Goal: Task Accomplishment & Management: Complete application form

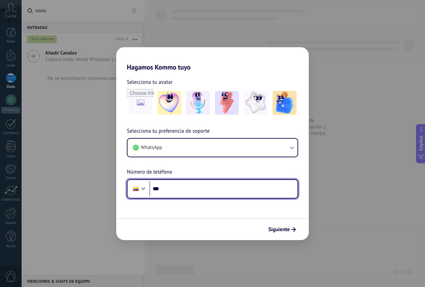
click at [187, 188] on input "***" at bounding box center [224, 188] width 148 height 15
click at [171, 189] on input "***" at bounding box center [224, 188] width 148 height 15
type input "**********"
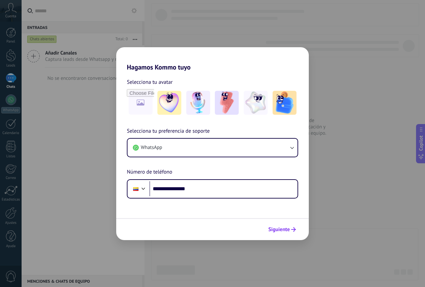
click at [291, 227] on span "Siguiente" at bounding box center [283, 229] width 28 height 5
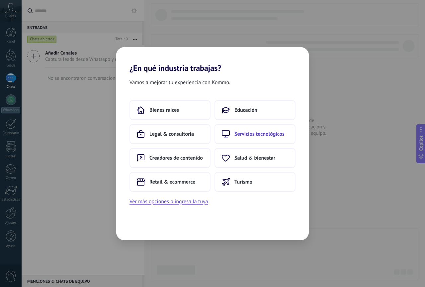
click at [252, 133] on span "Servicios tecnológicos" at bounding box center [260, 134] width 50 height 7
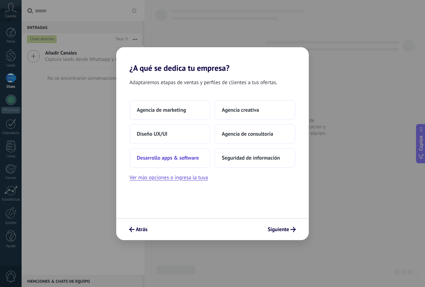
click at [195, 155] on span "Desarrollo apps & software" at bounding box center [168, 158] width 62 height 7
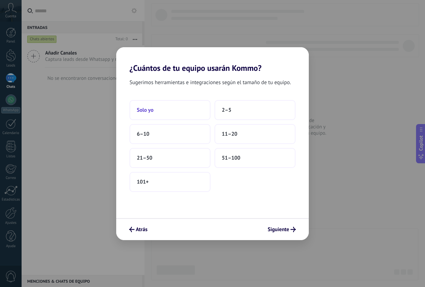
click at [174, 114] on button "Solo yo" at bounding box center [170, 110] width 81 height 20
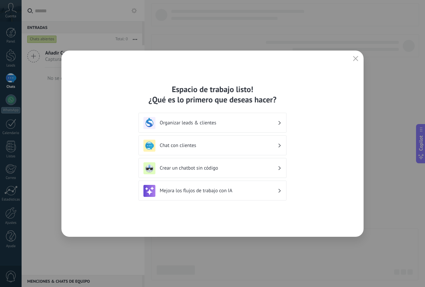
click at [262, 124] on h3 "Organizar leads & clientes" at bounding box center [219, 123] width 118 height 6
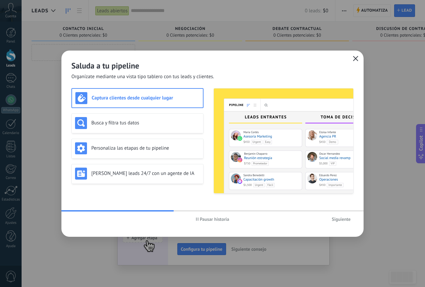
click at [353, 59] on button "button" at bounding box center [356, 58] width 9 height 9
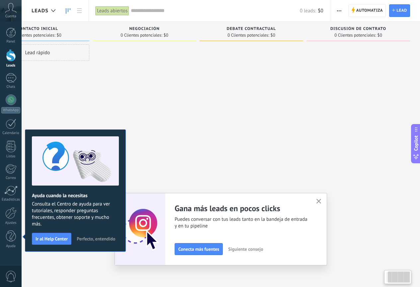
drag, startPoint x: 264, startPoint y: 94, endPoint x: 292, endPoint y: 96, distance: 28.3
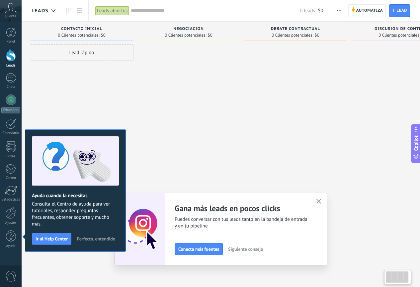
drag, startPoint x: 288, startPoint y: 99, endPoint x: 179, endPoint y: 95, distance: 108.1
click at [106, 52] on div "Lead rápido" at bounding box center [84, 52] width 104 height 17
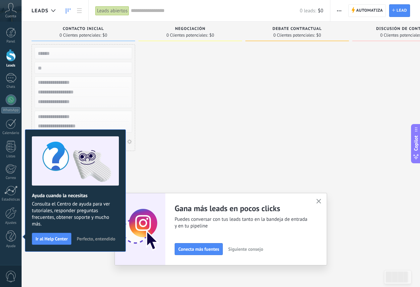
click at [196, 91] on div at bounding box center [191, 144] width 104 height 200
click at [15, 34] on div at bounding box center [11, 33] width 10 height 10
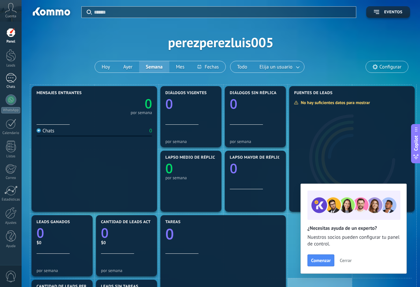
click at [16, 76] on link "Chats" at bounding box center [11, 81] width 22 height 16
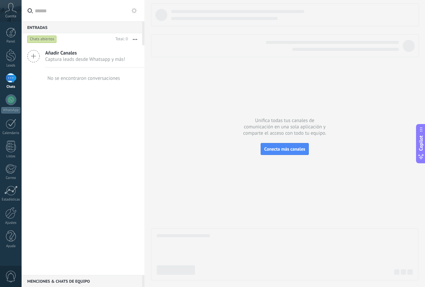
click at [35, 59] on icon at bounding box center [33, 56] width 13 height 13
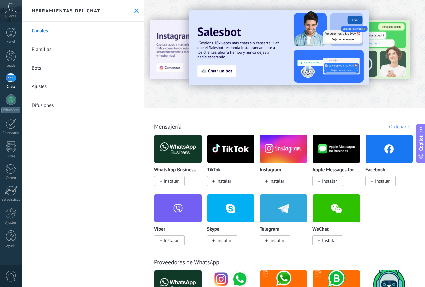
click at [170, 181] on span "Instalar" at bounding box center [171, 181] width 15 height 6
click at [174, 157] on img at bounding box center [178, 149] width 47 height 32
click at [168, 182] on span "Instalar" at bounding box center [171, 181] width 15 height 6
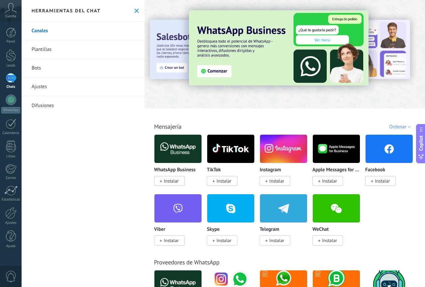
click at [173, 183] on span "Instalar" at bounding box center [171, 181] width 15 height 6
click at [172, 183] on span "Instalar" at bounding box center [171, 181] width 15 height 6
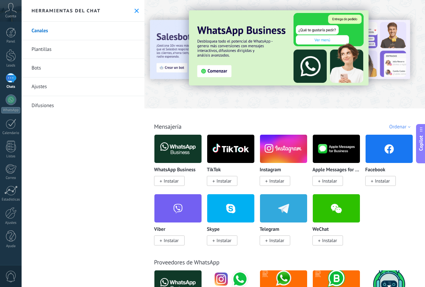
click at [172, 183] on span "Instalar" at bounding box center [171, 181] width 15 height 6
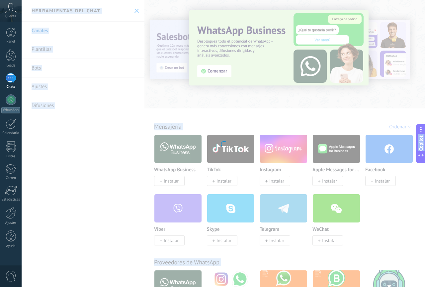
click at [172, 183] on div at bounding box center [224, 143] width 404 height 287
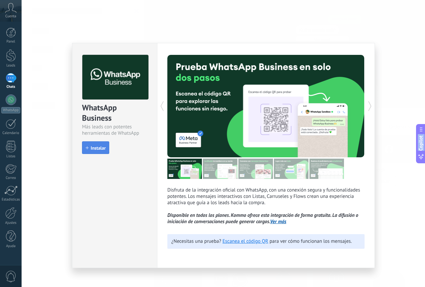
click at [97, 150] on span "Instalar" at bounding box center [98, 148] width 15 height 5
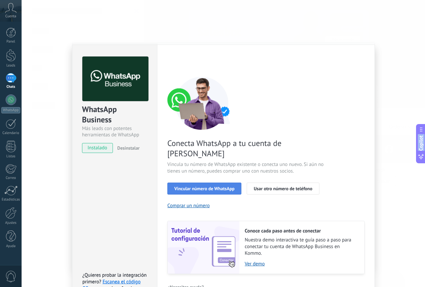
click at [204, 186] on span "Vincular número de WhatsApp" at bounding box center [205, 188] width 60 height 5
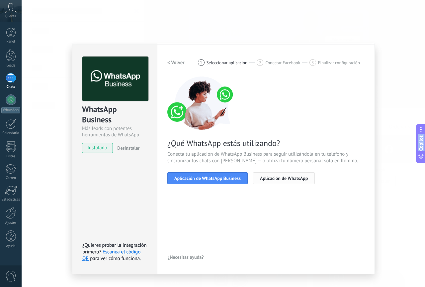
click at [276, 178] on span "Aplicación de WhatsApp" at bounding box center [284, 178] width 48 height 5
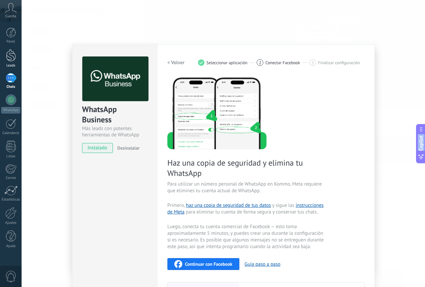
click at [11, 59] on div at bounding box center [11, 55] width 10 height 12
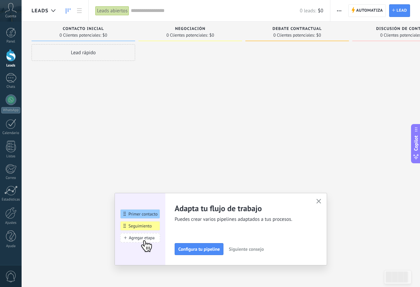
click at [183, 34] on span "0 Clientes potenciales:" at bounding box center [188, 35] width 42 height 4
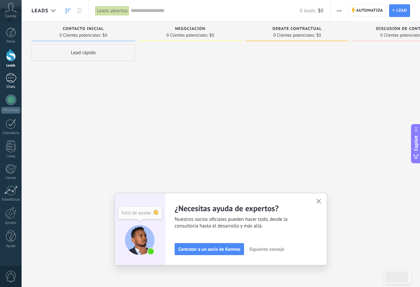
click at [15, 85] on div "Chats" at bounding box center [10, 87] width 19 height 4
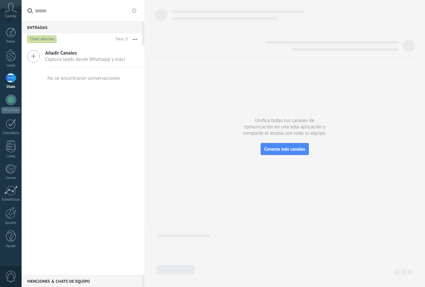
click at [39, 55] on icon at bounding box center [33, 56] width 13 height 13
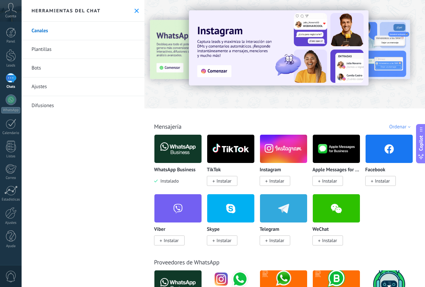
click at [170, 150] on img at bounding box center [178, 149] width 47 height 32
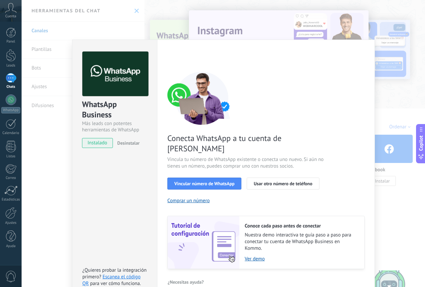
scroll to position [6, 0]
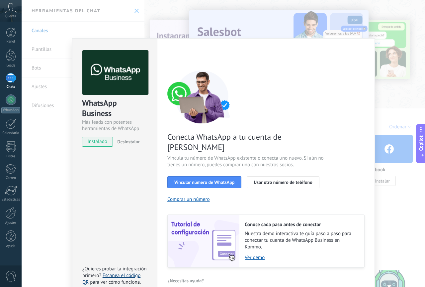
click at [130, 272] on link "Escanea el código QR" at bounding box center [111, 278] width 58 height 13
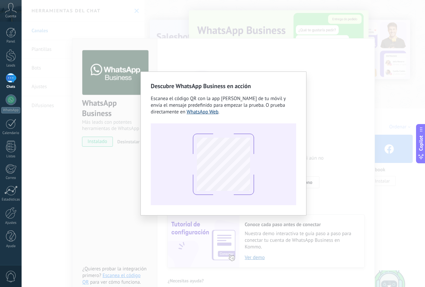
click at [205, 111] on link "WhatsApp Web" at bounding box center [203, 112] width 32 height 6
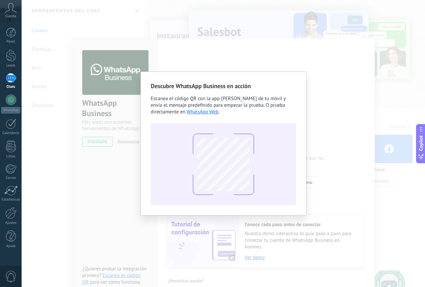
click at [92, 207] on div "Descubre WhatsApp Business en acción Escanea el código QR con la app [PERSON_NA…" at bounding box center [224, 143] width 404 height 287
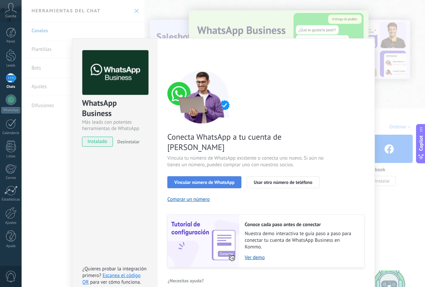
click at [198, 180] on span "Vincular número de WhatsApp" at bounding box center [205, 182] width 60 height 5
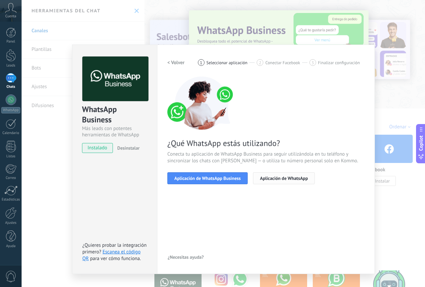
click at [288, 177] on span "Aplicación de WhatsApp" at bounding box center [284, 178] width 48 height 5
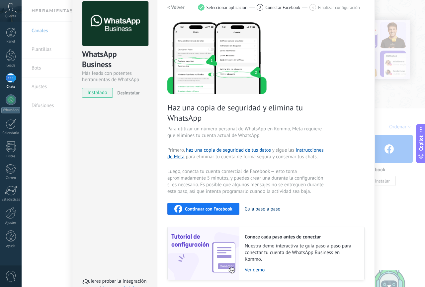
scroll to position [78, 0]
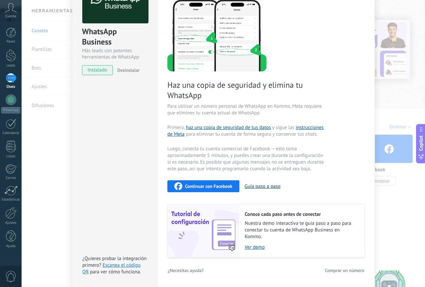
click at [271, 187] on button "Guía paso a paso" at bounding box center [263, 186] width 36 height 6
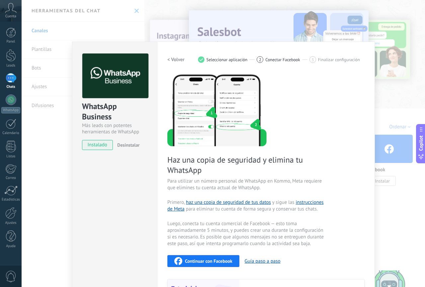
scroll to position [0, 0]
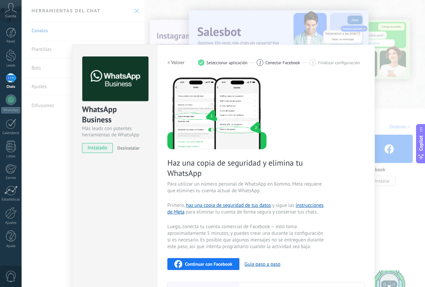
click at [50, 125] on div "WhatsApp Business Más leads con potentes herramientas de WhatsApp instalado Des…" at bounding box center [224, 143] width 404 height 287
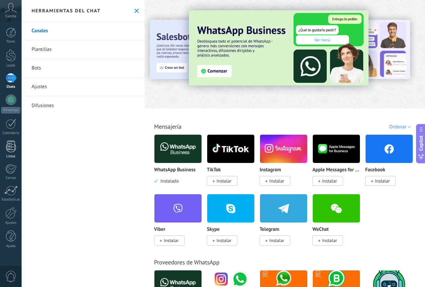
click at [6, 148] on div at bounding box center [11, 147] width 10 height 12
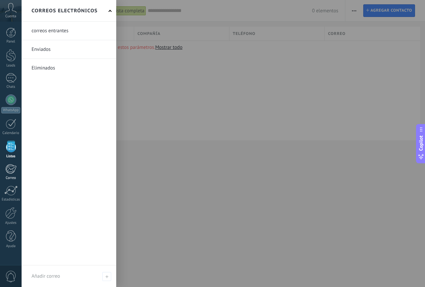
click at [13, 175] on link "Correo" at bounding box center [11, 172] width 22 height 16
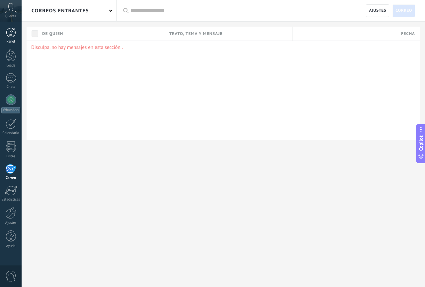
click at [11, 34] on div at bounding box center [11, 33] width 10 height 10
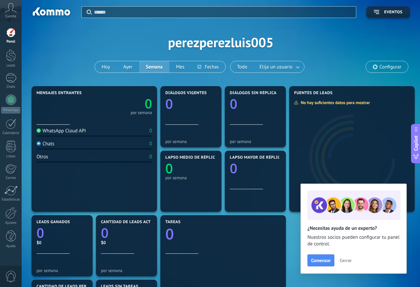
click at [14, 33] on div at bounding box center [11, 33] width 10 height 10
click at [12, 10] on icon at bounding box center [11, 8] width 12 height 10
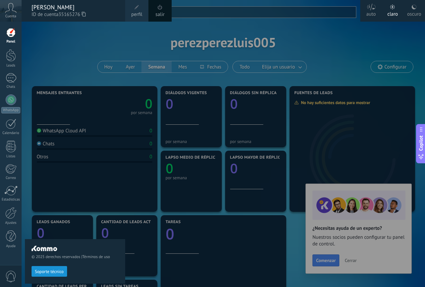
click at [60, 47] on div "© 2025 derechos reservados | Términos de uso Soporte técnico" at bounding box center [75, 154] width 100 height 265
click at [61, 50] on div "© 2025 derechos reservados | Términos de uso Soporte técnico" at bounding box center [75, 154] width 100 height 265
click at [63, 51] on div "© 2025 derechos reservados | Términos de uso Soporte técnico" at bounding box center [75, 154] width 100 height 265
click at [349, 43] on div at bounding box center [234, 143] width 425 height 287
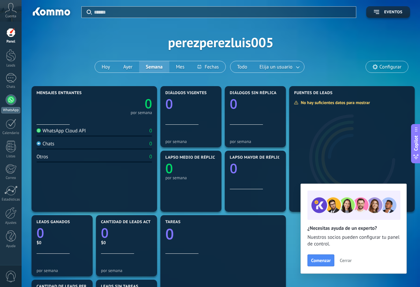
click at [10, 99] on div at bounding box center [11, 99] width 11 height 11
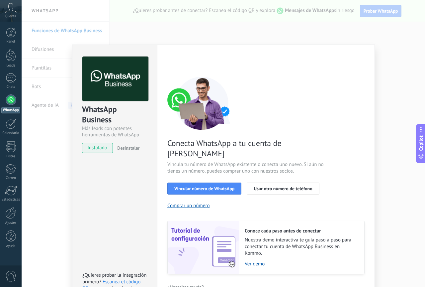
click at [37, 168] on div "WhatsApp Business Más leads con potentes herramientas de WhatsApp instalado Des…" at bounding box center [224, 143] width 404 height 287
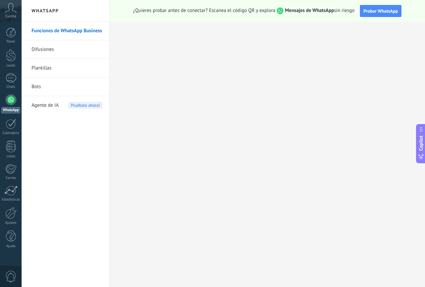
click at [10, 27] on div "Panel Leads Chats WhatsApp Clientes" at bounding box center [21, 144] width 43 height 244
click at [10, 37] on div at bounding box center [11, 33] width 10 height 10
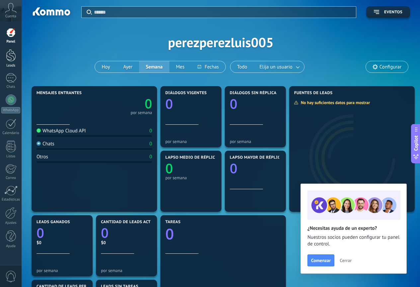
click at [11, 53] on div at bounding box center [11, 55] width 10 height 12
